Goal: Information Seeking & Learning: Compare options

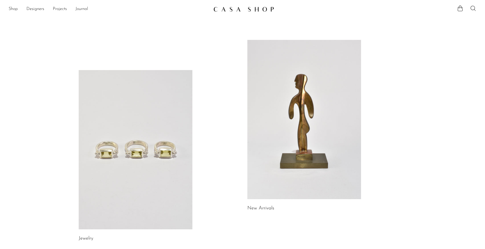
click at [144, 131] on link at bounding box center [136, 149] width 114 height 159
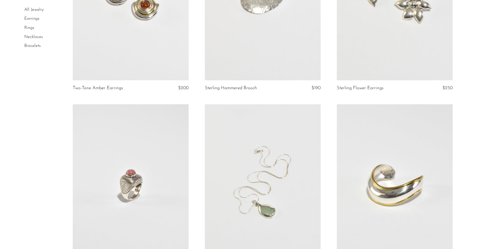
scroll to position [394, 0]
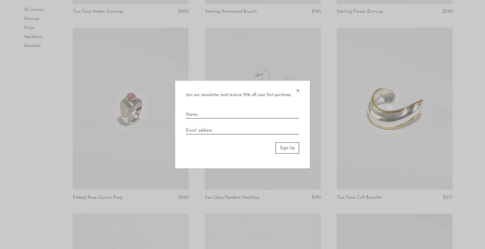
click at [299, 90] on span "×" at bounding box center [297, 89] width 5 height 17
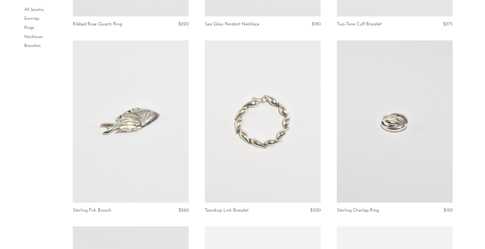
scroll to position [574, 0]
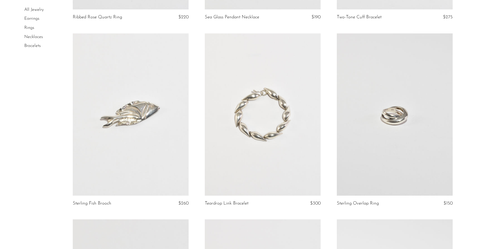
click at [403, 133] on link at bounding box center [395, 114] width 116 height 162
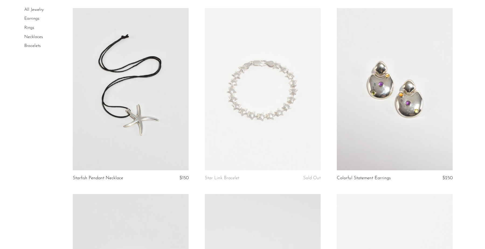
scroll to position [971, 0]
click at [265, 102] on link at bounding box center [263, 89] width 116 height 162
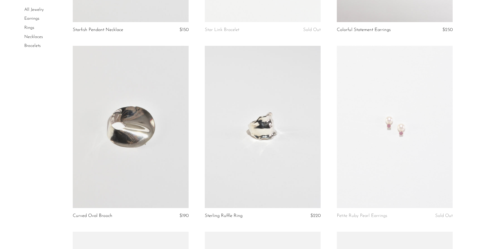
scroll to position [1127, 0]
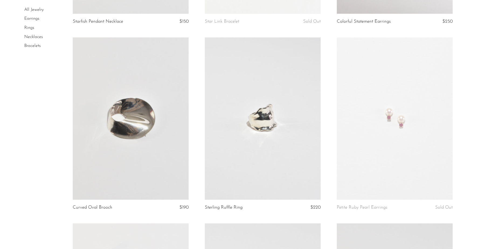
click at [265, 102] on link at bounding box center [263, 118] width 116 height 162
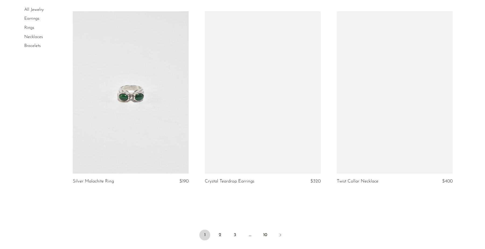
scroll to position [2083, 0]
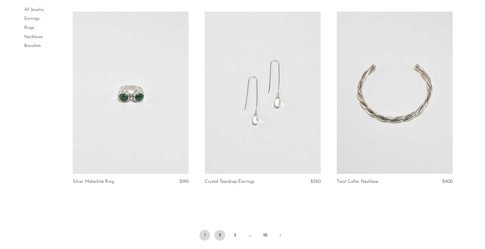
click at [218, 236] on link "2" at bounding box center [219, 235] width 11 height 11
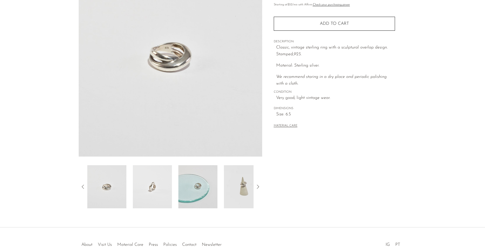
scroll to position [70, 0]
click at [160, 187] on img at bounding box center [152, 186] width 39 height 43
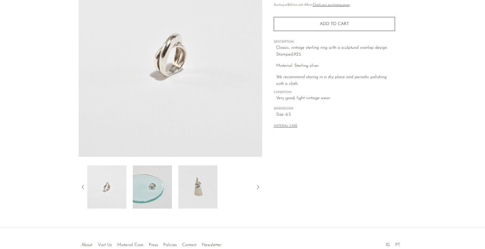
click at [177, 183] on div at bounding box center [170, 186] width 166 height 43
click at [196, 190] on img at bounding box center [197, 186] width 39 height 43
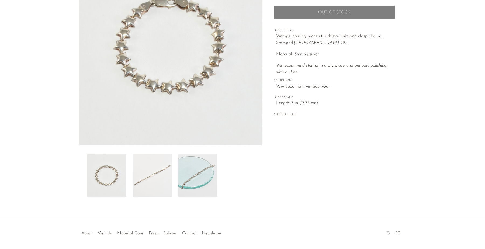
scroll to position [86, 0]
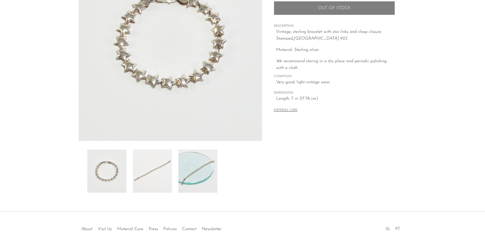
click at [192, 171] on img at bounding box center [197, 170] width 39 height 43
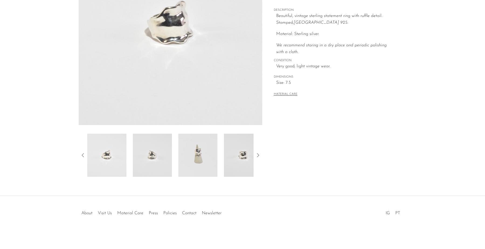
scroll to position [101, 0]
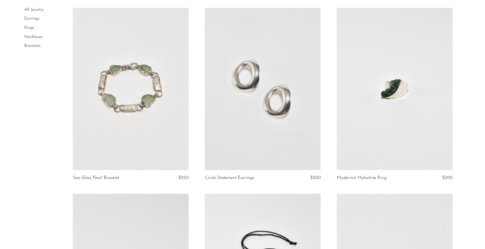
scroll to position [423, 0]
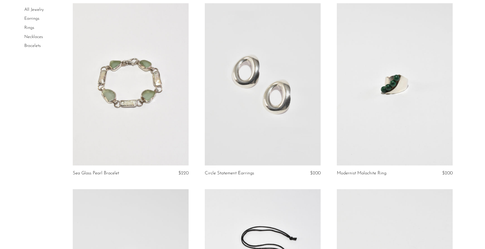
click at [172, 99] on link at bounding box center [131, 84] width 116 height 162
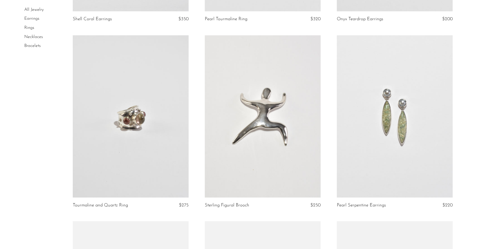
scroll to position [1323, 0]
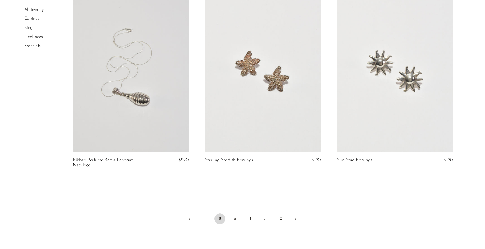
scroll to position [2113, 0]
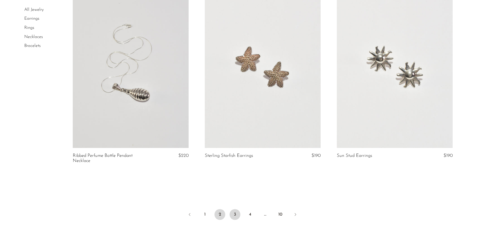
click at [235, 215] on link "3" at bounding box center [234, 214] width 11 height 11
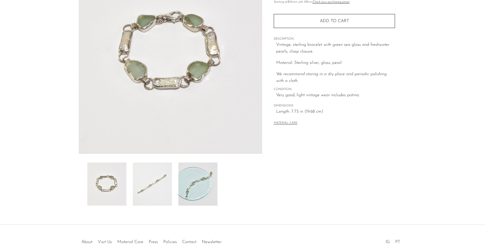
scroll to position [73, 0]
click at [198, 191] on img at bounding box center [197, 183] width 39 height 43
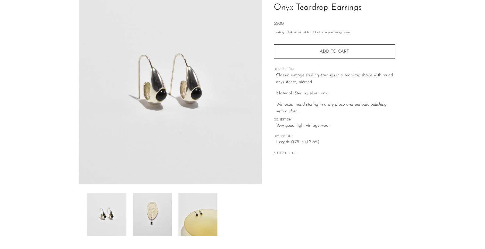
scroll to position [60, 0]
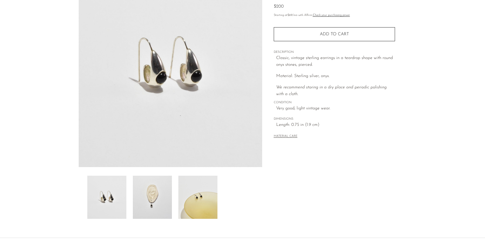
click at [158, 194] on img at bounding box center [152, 197] width 39 height 43
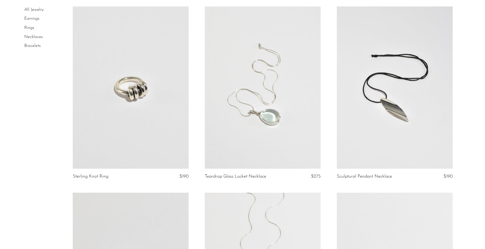
click at [152, 108] on link at bounding box center [131, 87] width 116 height 162
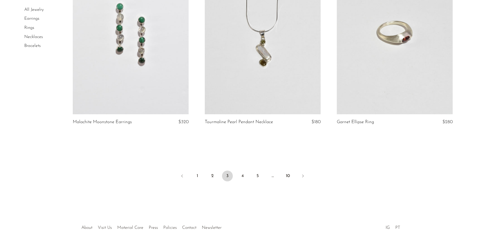
scroll to position [2152, 0]
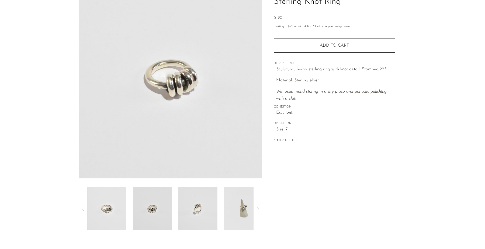
scroll to position [51, 0]
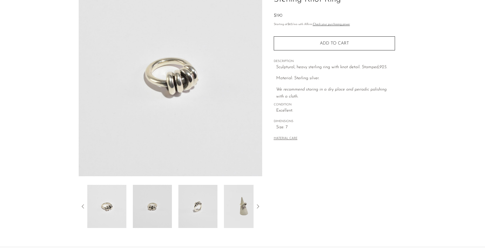
click at [214, 202] on img at bounding box center [197, 206] width 39 height 43
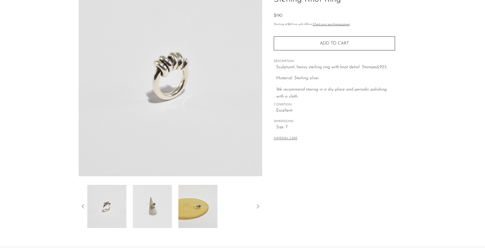
click at [182, 207] on img at bounding box center [197, 206] width 39 height 43
